Goal: Navigation & Orientation: Find specific page/section

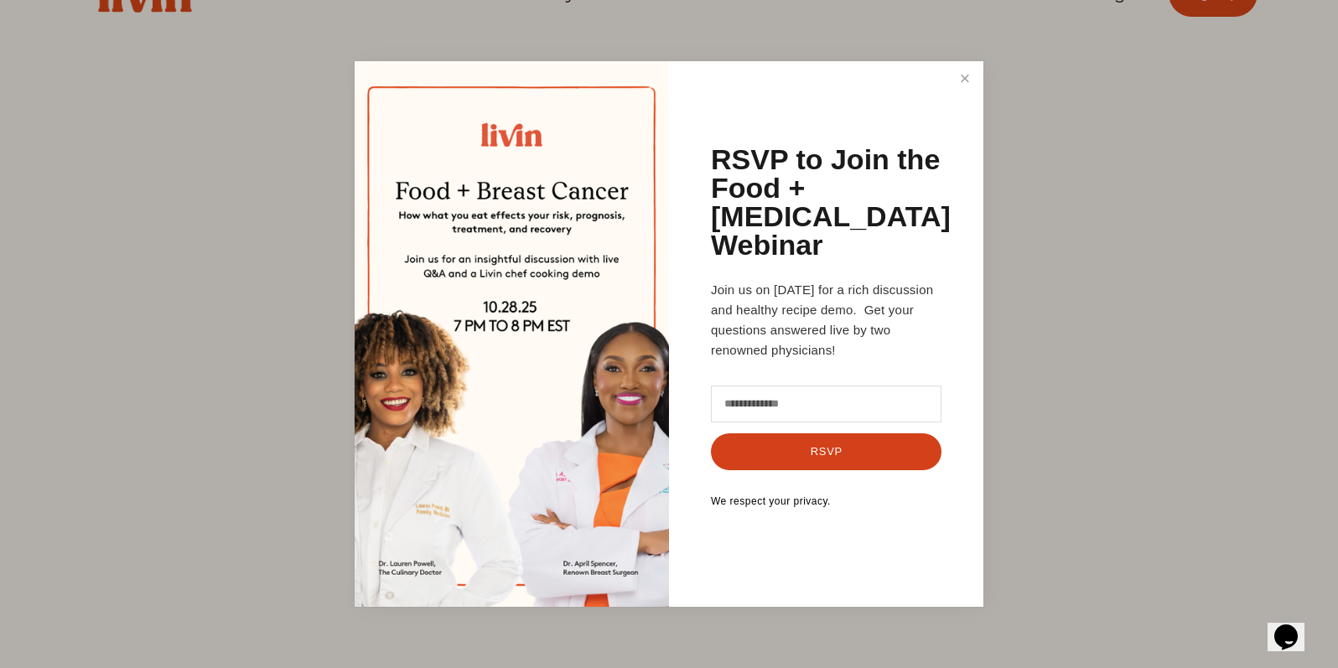
scroll to position [57, 0]
click at [977, 88] on link "Close" at bounding box center [965, 79] width 32 height 31
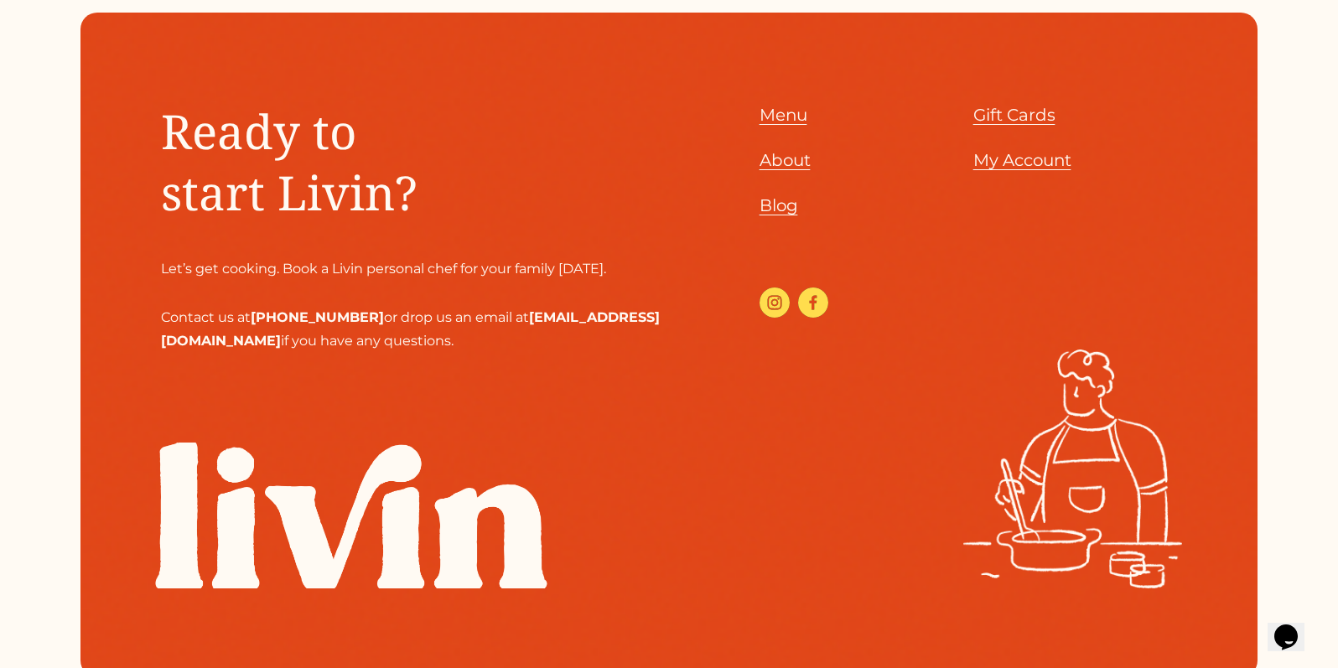
scroll to position [8028, 0]
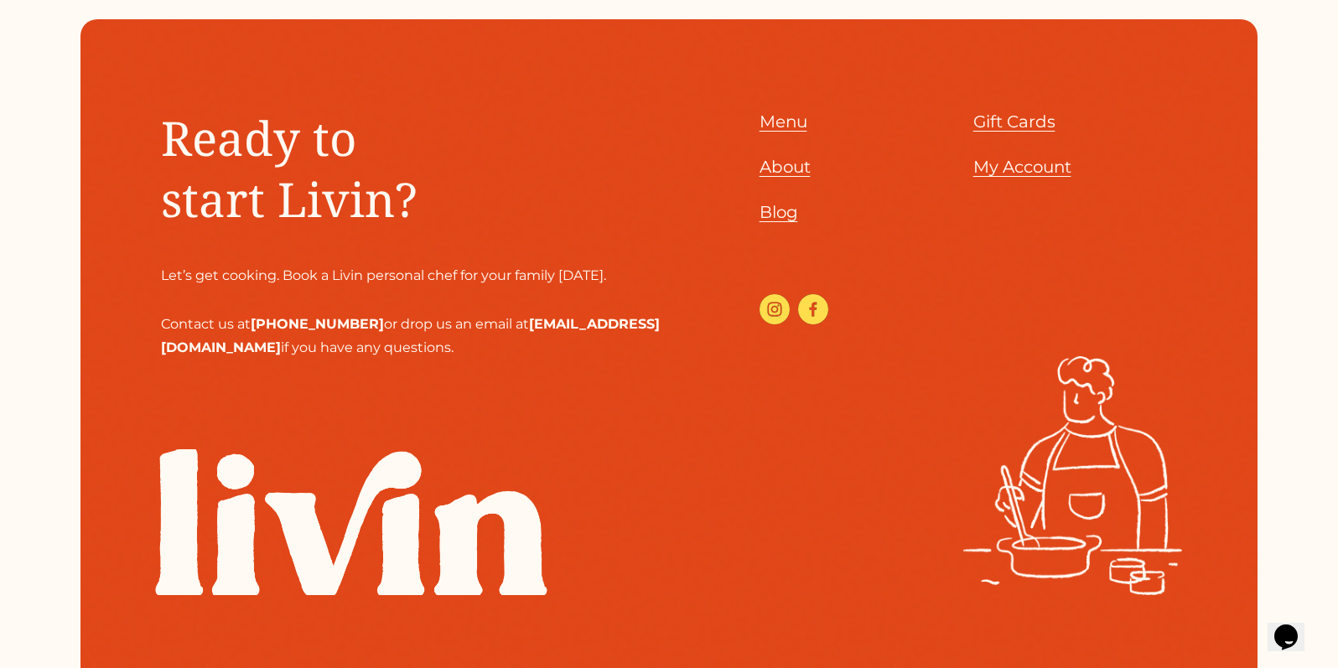
click at [785, 177] on span "About" at bounding box center [785, 167] width 51 height 20
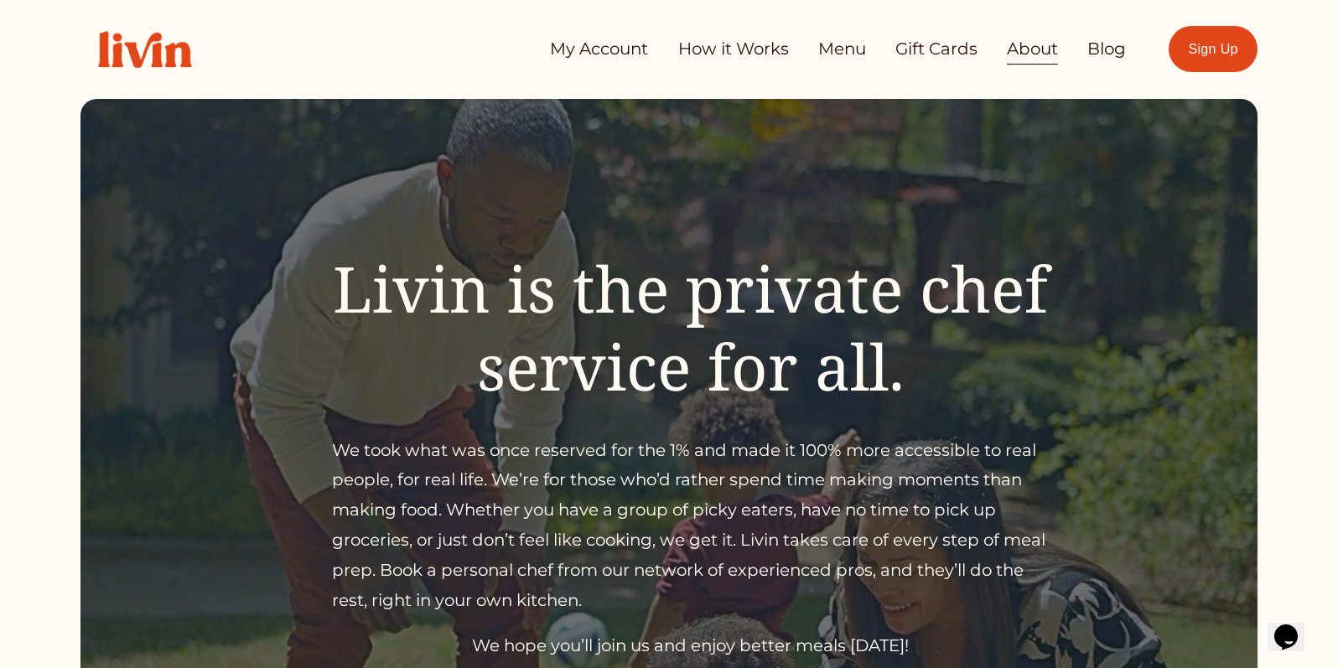
click at [141, 72] on img at bounding box center [145, 49] width 129 height 72
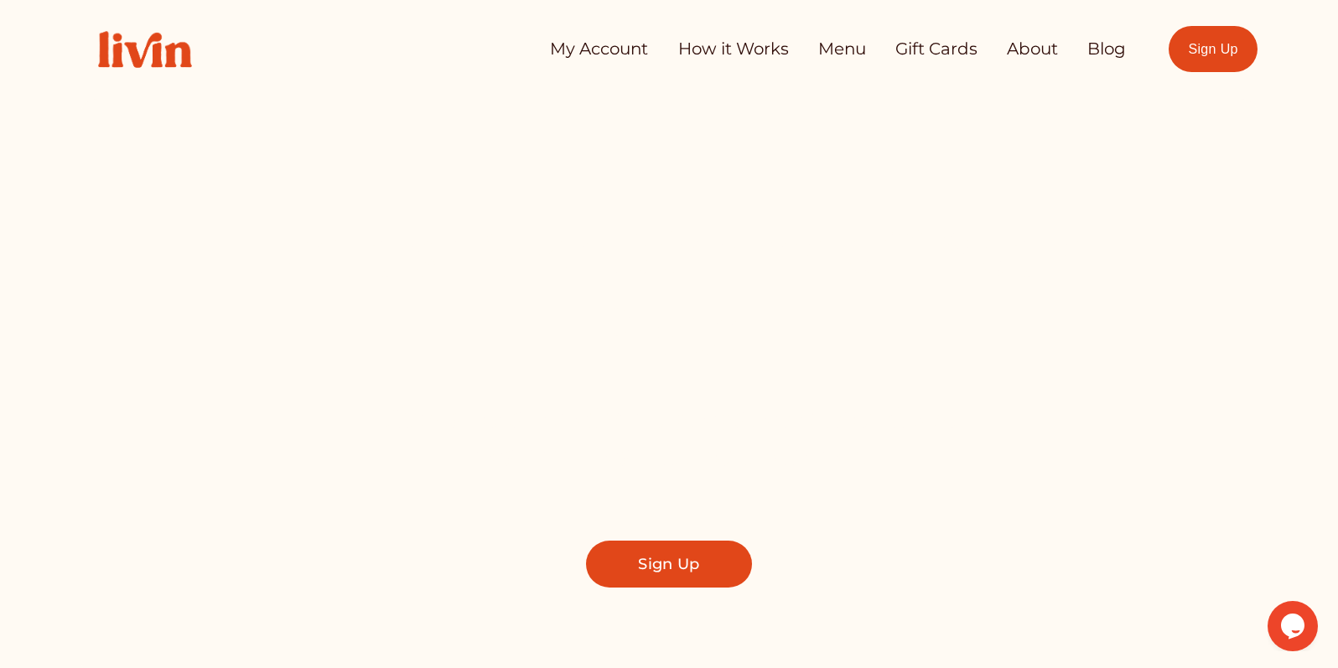
click at [1271, 422] on div at bounding box center [669, 378] width 1338 height 756
